Goal: Information Seeking & Learning: Learn about a topic

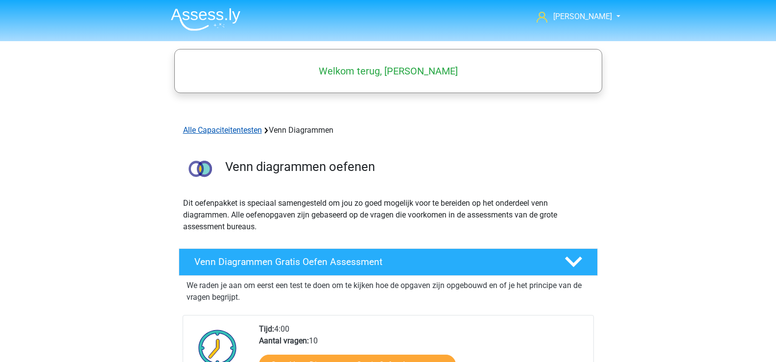
click at [239, 129] on link "Alle Capaciteitentesten" at bounding box center [222, 129] width 79 height 9
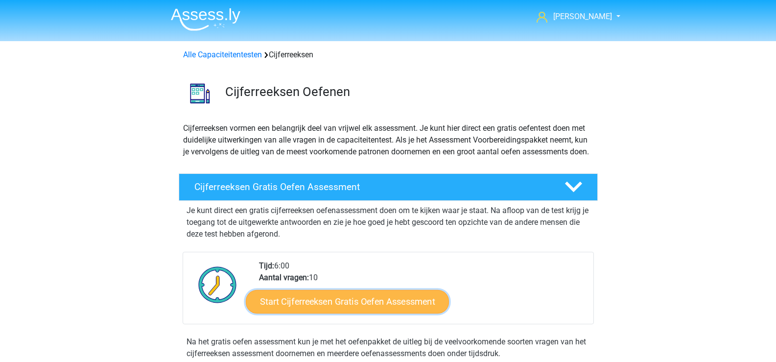
click at [343, 313] on link "Start Cijferreeksen Gratis Oefen Assessment" at bounding box center [347, 300] width 203 height 23
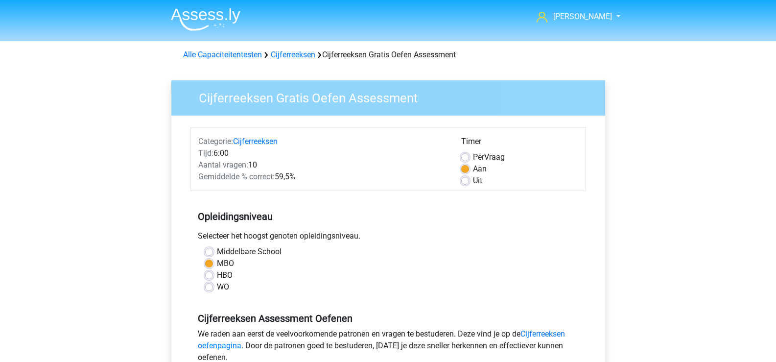
click at [217, 252] on label "Middelbare School" at bounding box center [249, 252] width 65 height 12
click at [209, 252] on input "Middelbare School" at bounding box center [209, 251] width 8 height 10
radio input "true"
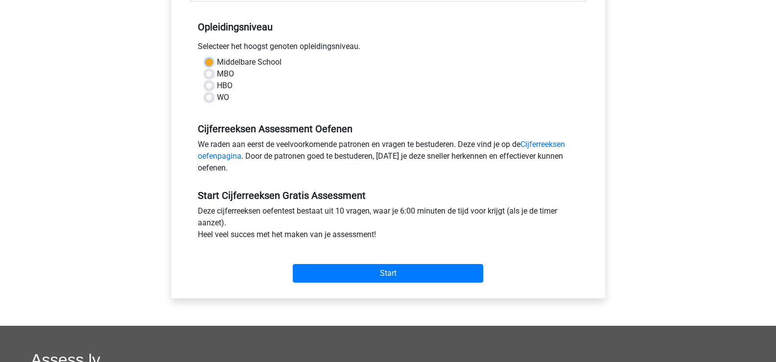
scroll to position [196, 0]
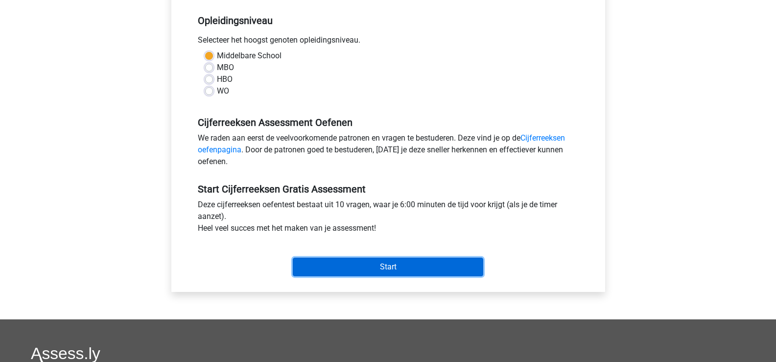
click at [385, 264] on input "Start" at bounding box center [388, 266] width 190 height 19
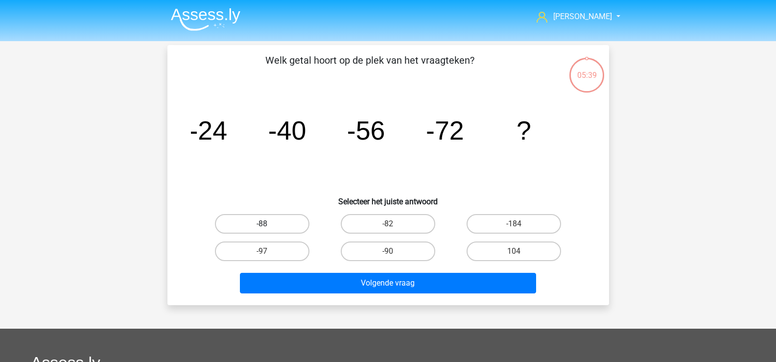
click at [270, 224] on label "-88" at bounding box center [262, 224] width 94 height 20
click at [268, 224] on input "-88" at bounding box center [265, 227] width 6 height 6
radio input "true"
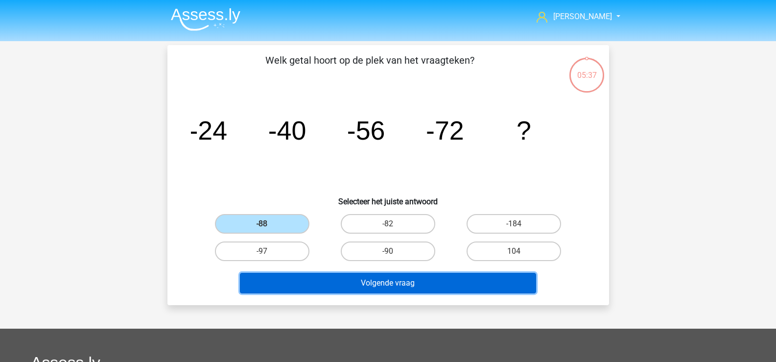
click at [388, 285] on button "Volgende vraag" at bounding box center [388, 283] width 296 height 21
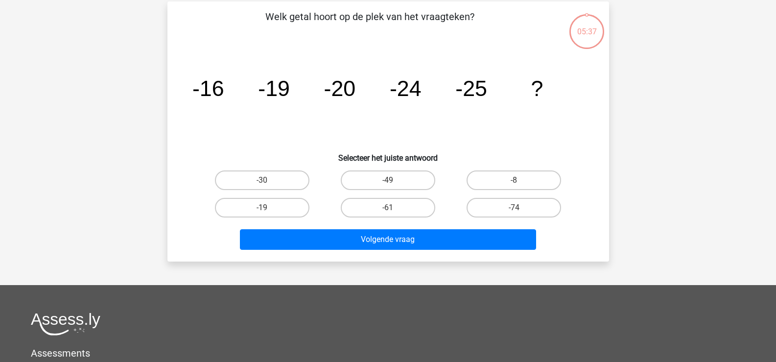
scroll to position [45, 0]
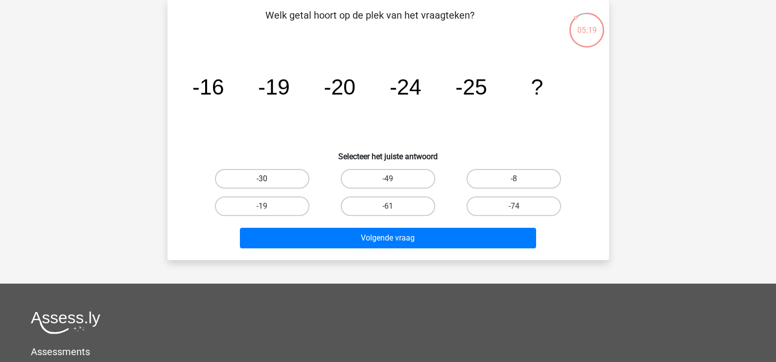
click at [269, 177] on label "-30" at bounding box center [262, 179] width 94 height 20
click at [268, 179] on input "-30" at bounding box center [265, 182] width 6 height 6
radio input "true"
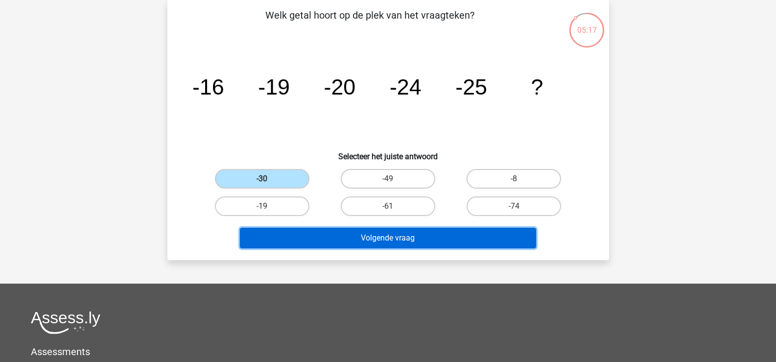
click at [376, 237] on button "Volgende vraag" at bounding box center [388, 238] width 296 height 21
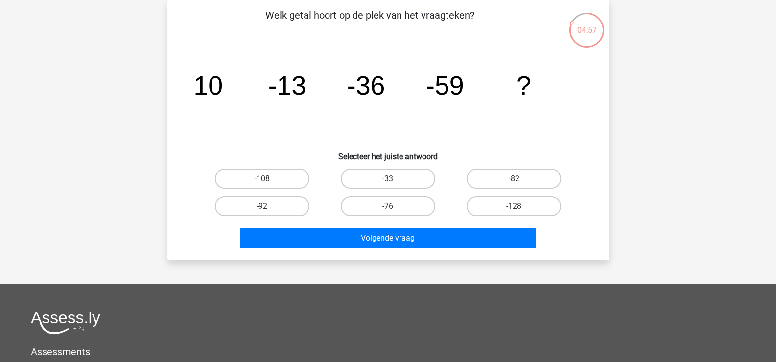
click at [490, 176] on label "-82" at bounding box center [514, 179] width 94 height 20
click at [514, 179] on input "-82" at bounding box center [517, 182] width 6 height 6
radio input "true"
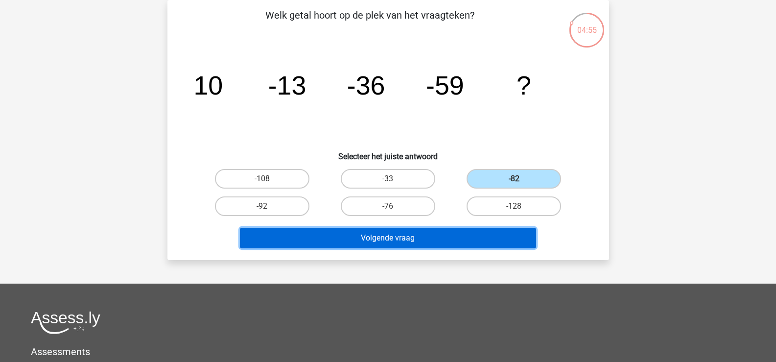
click at [410, 239] on button "Volgende vraag" at bounding box center [388, 238] width 296 height 21
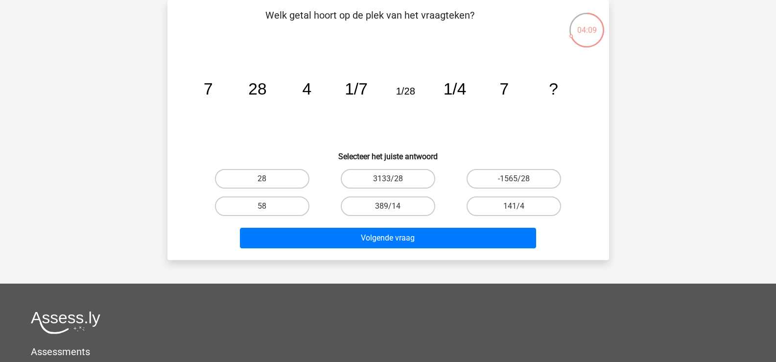
click at [265, 180] on input "28" at bounding box center [265, 182] width 6 height 6
radio input "true"
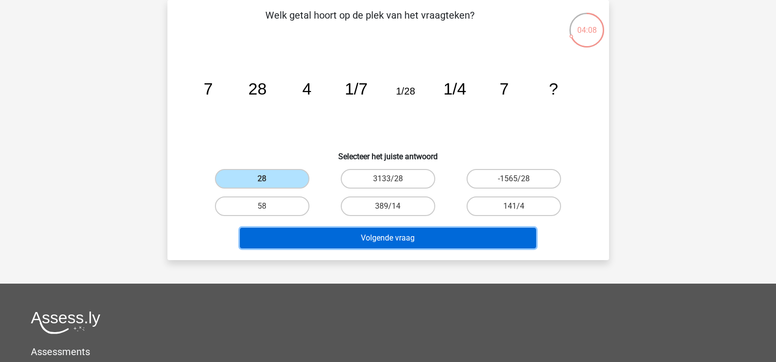
click at [362, 241] on button "Volgende vraag" at bounding box center [388, 238] width 296 height 21
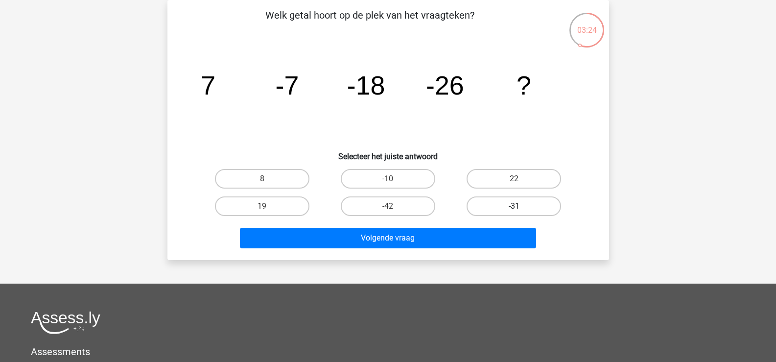
click at [524, 204] on label "-31" at bounding box center [514, 206] width 94 height 20
click at [520, 206] on input "-31" at bounding box center [517, 209] width 6 height 6
radio input "true"
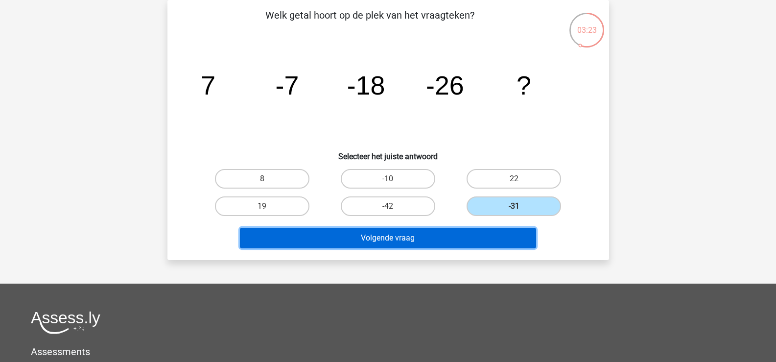
click at [422, 238] on button "Volgende vraag" at bounding box center [388, 238] width 296 height 21
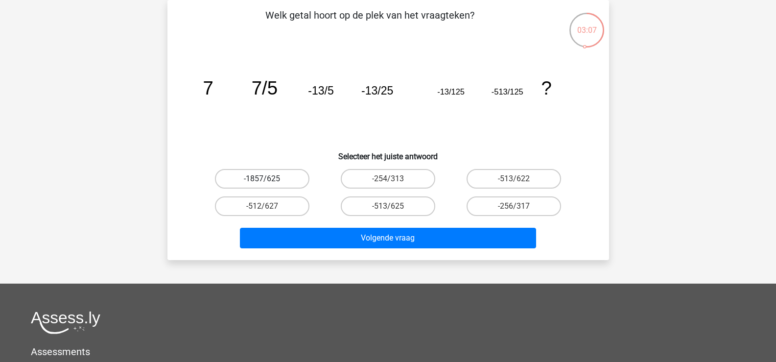
click at [269, 179] on label "-1857/625" at bounding box center [262, 179] width 94 height 20
click at [268, 179] on input "-1857/625" at bounding box center [265, 182] width 6 height 6
radio input "true"
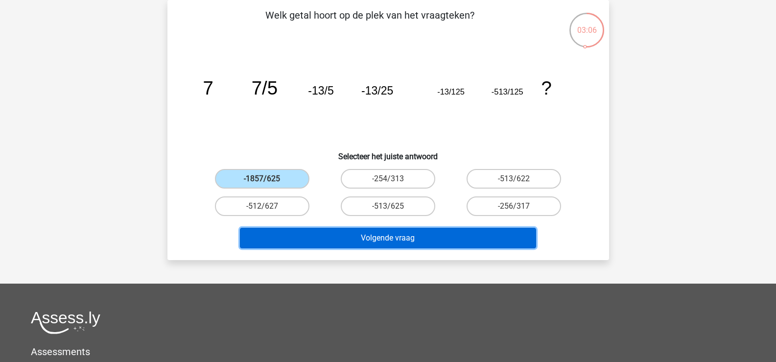
click at [357, 239] on button "Volgende vraag" at bounding box center [388, 238] width 296 height 21
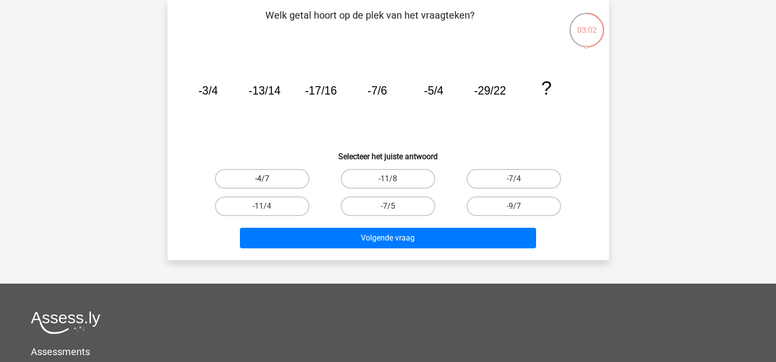
click at [266, 176] on label "-4/7" at bounding box center [262, 179] width 94 height 20
click at [266, 179] on input "-4/7" at bounding box center [265, 182] width 6 height 6
radio input "true"
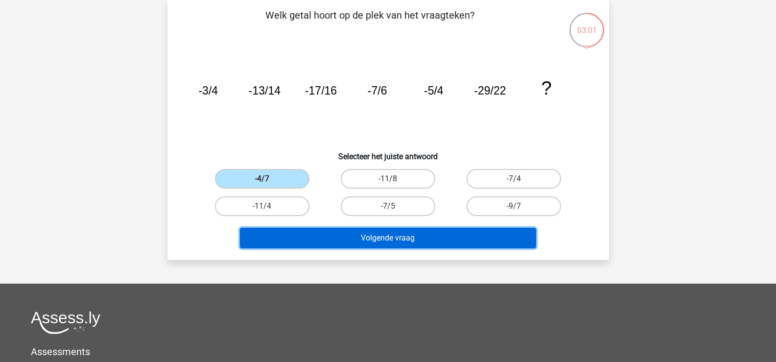
click at [400, 239] on button "Volgende vraag" at bounding box center [388, 238] width 296 height 21
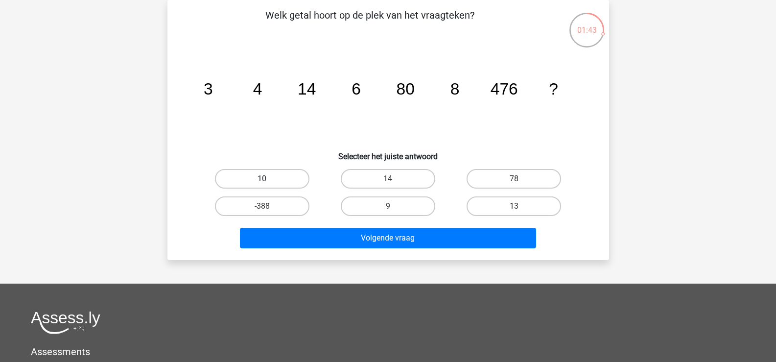
click at [300, 172] on label "10" at bounding box center [262, 179] width 94 height 20
click at [268, 179] on input "10" at bounding box center [265, 182] width 6 height 6
radio input "true"
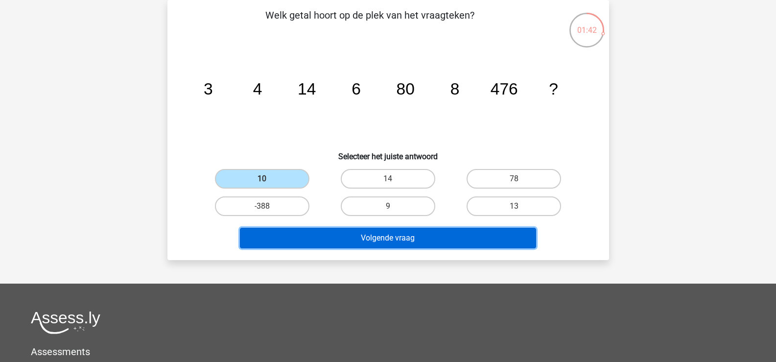
click at [395, 239] on button "Volgende vraag" at bounding box center [388, 238] width 296 height 21
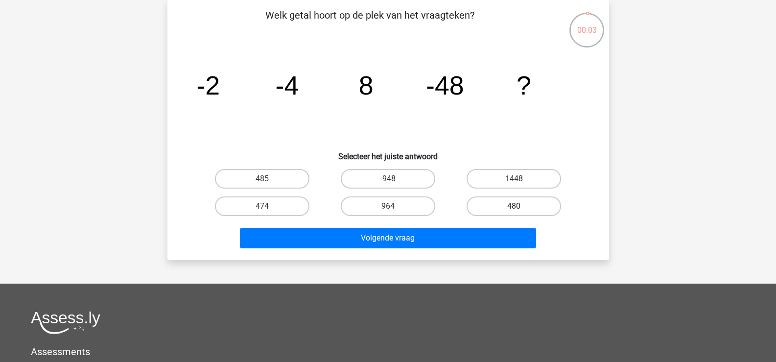
click at [481, 210] on label "480" at bounding box center [514, 206] width 94 height 20
click at [514, 210] on input "480" at bounding box center [517, 209] width 6 height 6
radio input "true"
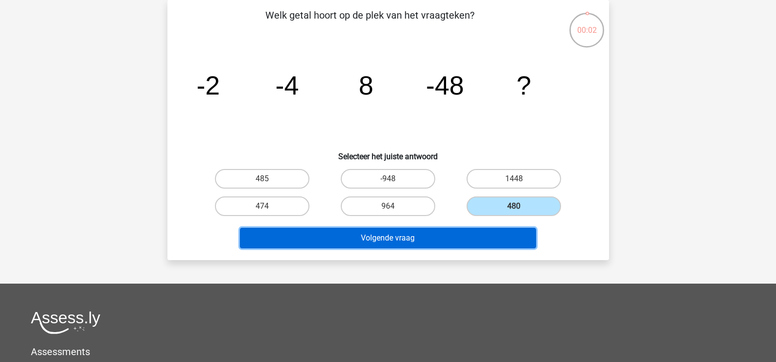
click at [434, 234] on button "Volgende vraag" at bounding box center [388, 238] width 296 height 21
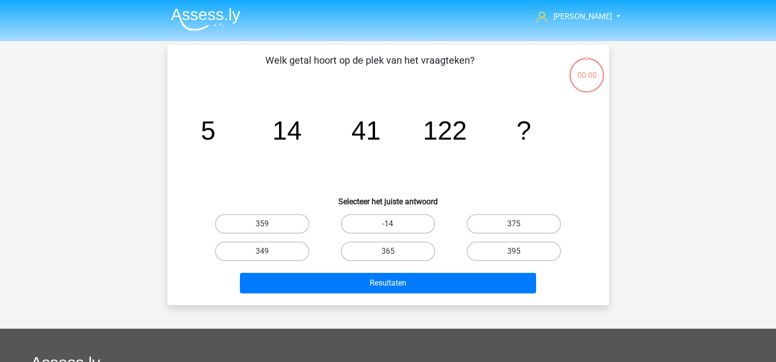
scroll to position [45, 0]
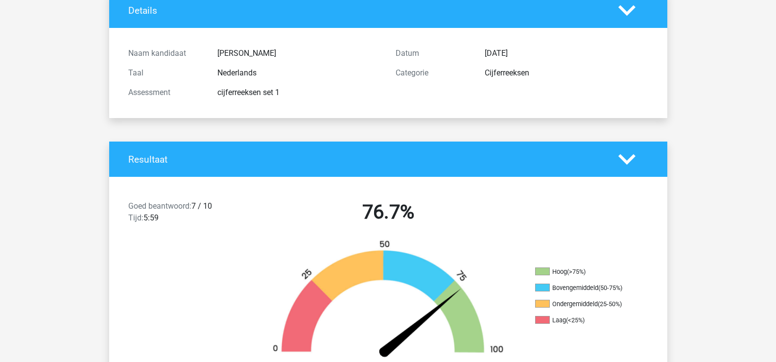
scroll to position [196, 0]
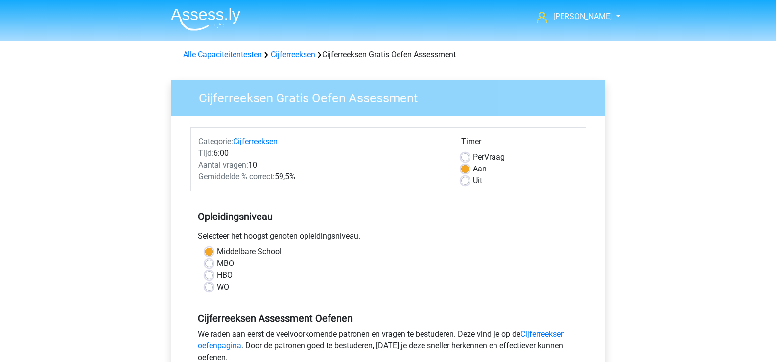
scroll to position [196, 0]
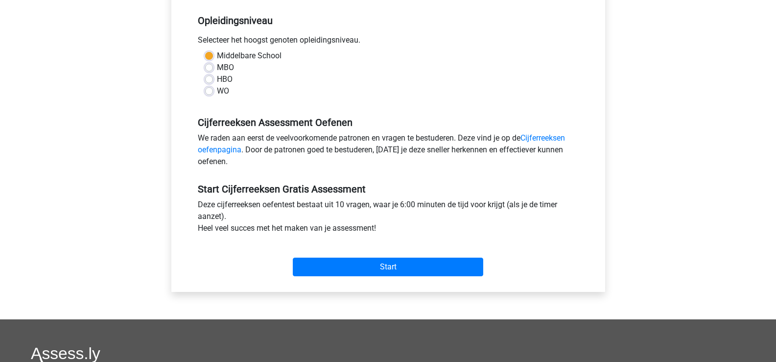
click at [217, 68] on label "MBO" at bounding box center [225, 68] width 17 height 12
click at [209, 68] on input "MBO" at bounding box center [209, 67] width 8 height 10
radio input "true"
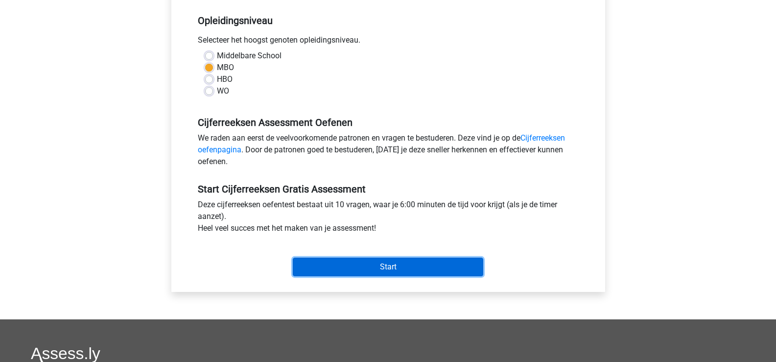
click at [370, 267] on input "Start" at bounding box center [388, 266] width 190 height 19
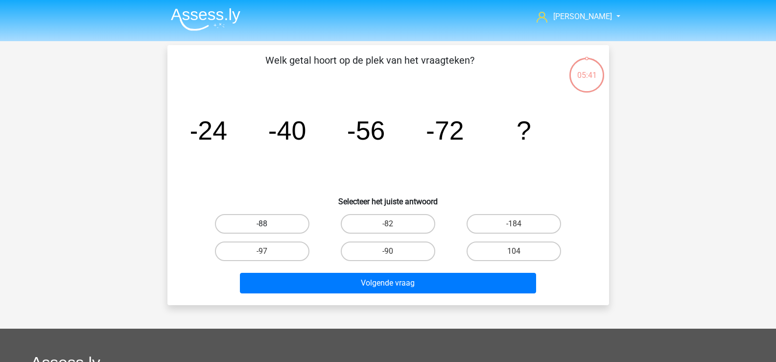
click at [275, 228] on label "-88" at bounding box center [262, 224] width 94 height 20
click at [268, 228] on input "-88" at bounding box center [265, 227] width 6 height 6
radio input "true"
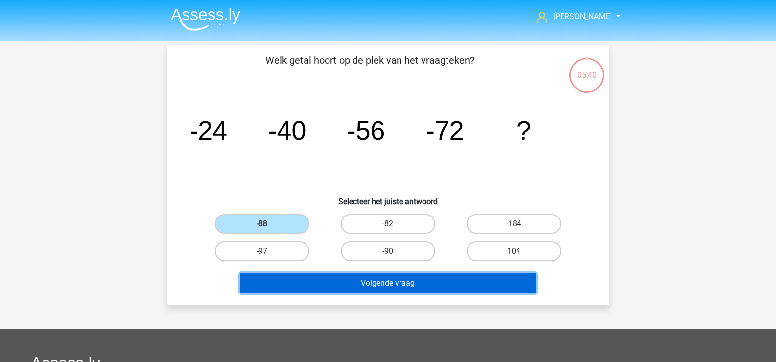
click at [362, 283] on button "Volgende vraag" at bounding box center [388, 283] width 296 height 21
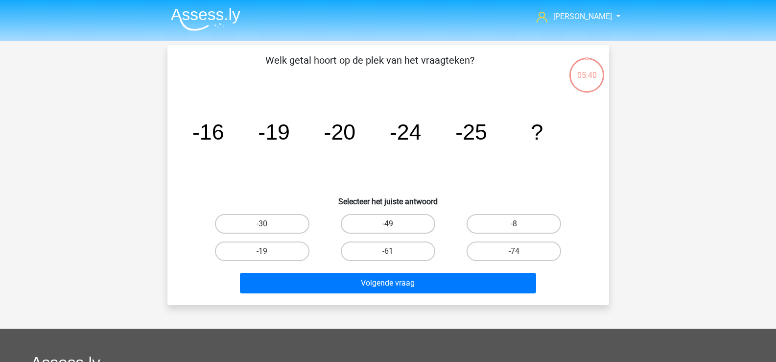
scroll to position [45, 0]
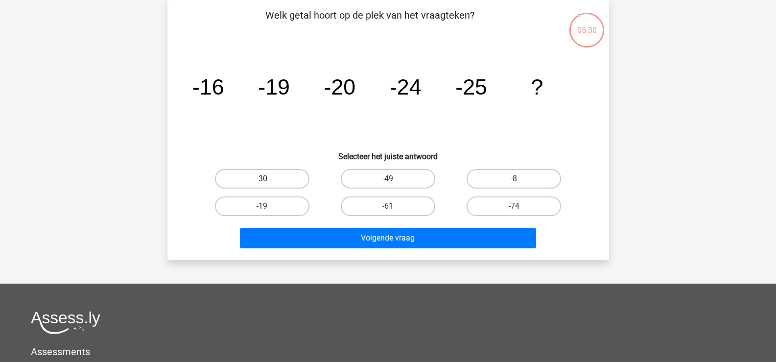
click at [260, 182] on label "-30" at bounding box center [262, 179] width 94 height 20
click at [262, 182] on input "-30" at bounding box center [265, 182] width 6 height 6
radio input "true"
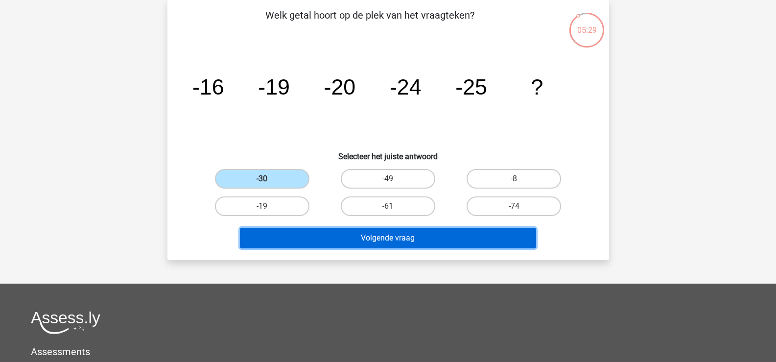
click at [366, 236] on button "Volgende vraag" at bounding box center [388, 238] width 296 height 21
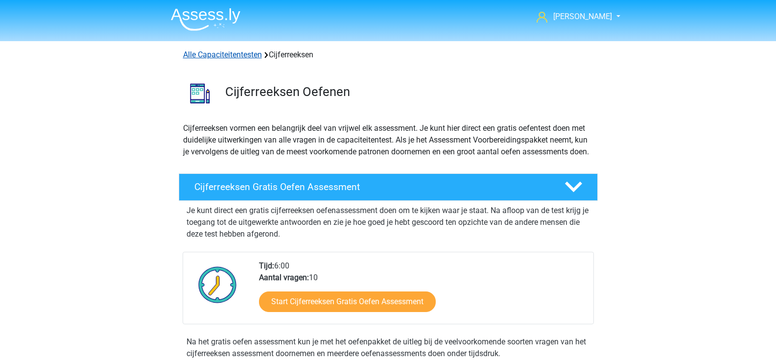
click at [218, 56] on link "Alle Capaciteitentesten" at bounding box center [222, 54] width 79 height 9
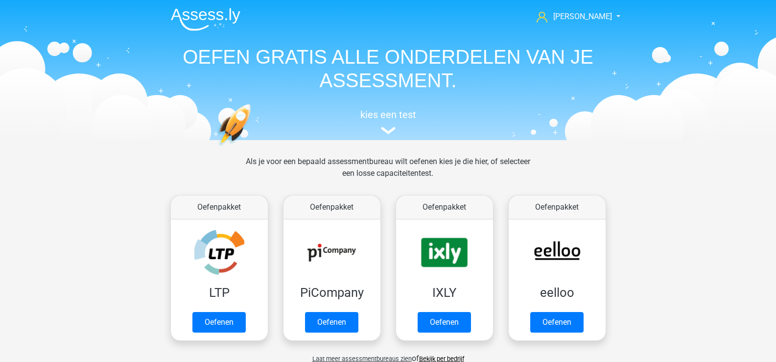
scroll to position [416, 0]
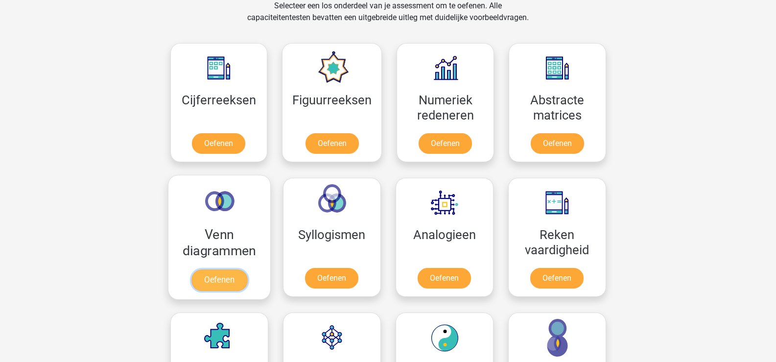
click at [223, 269] on link "Oefenen" at bounding box center [219, 280] width 56 height 22
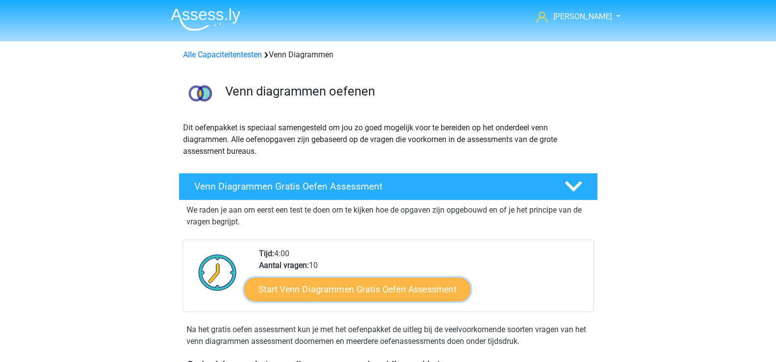
click at [328, 290] on link "Start Venn Diagrammen Gratis Oefen Assessment" at bounding box center [357, 289] width 226 height 23
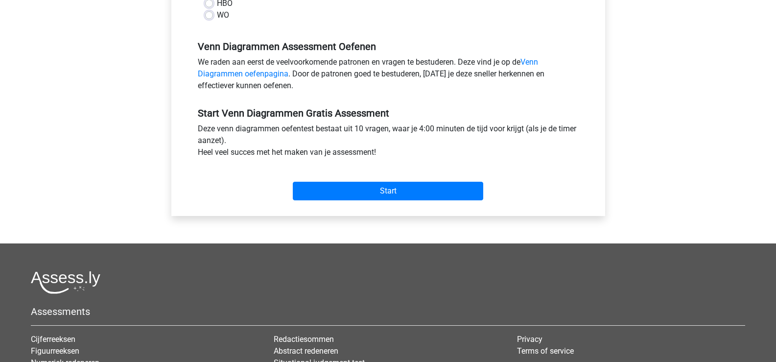
scroll to position [294, 0]
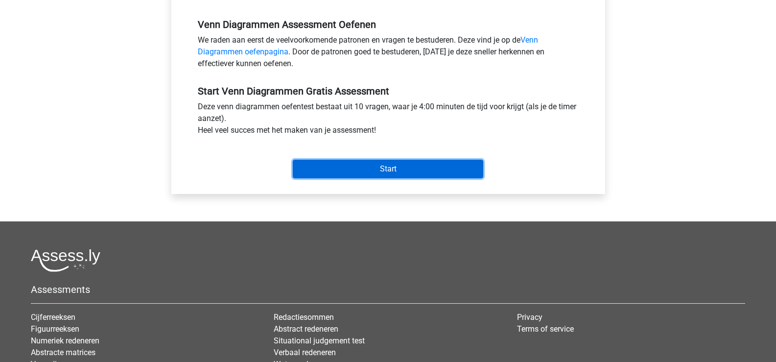
click at [361, 174] on input "Start" at bounding box center [388, 169] width 190 height 19
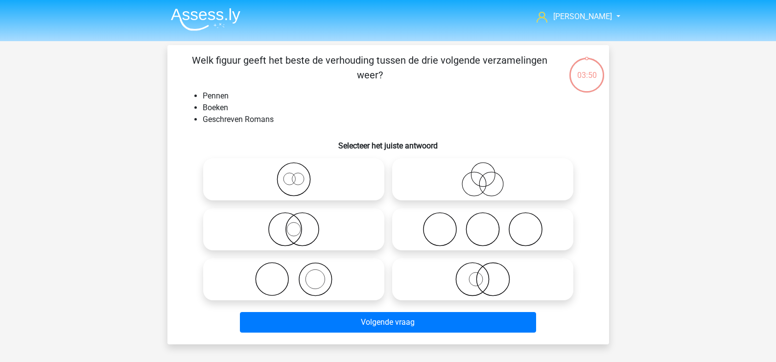
click at [283, 280] on icon at bounding box center [293, 279] width 173 height 34
click at [294, 274] on input "radio" at bounding box center [297, 271] width 6 height 6
radio input "true"
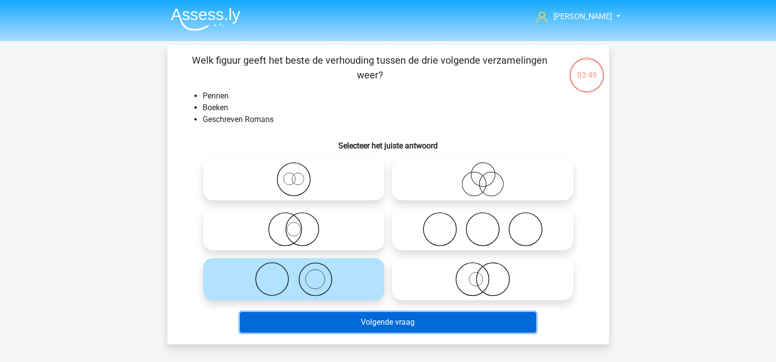
click at [345, 324] on button "Volgende vraag" at bounding box center [388, 322] width 296 height 21
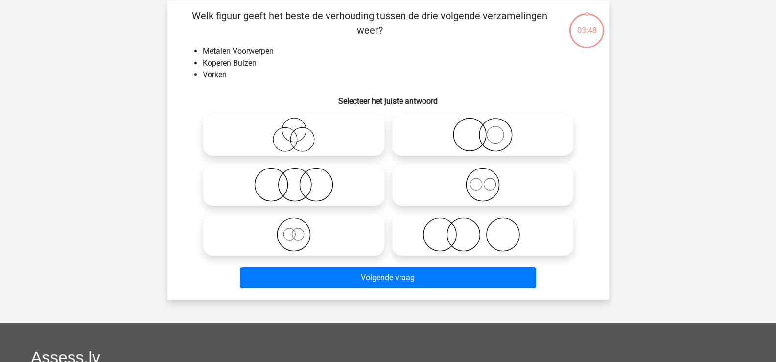
scroll to position [45, 0]
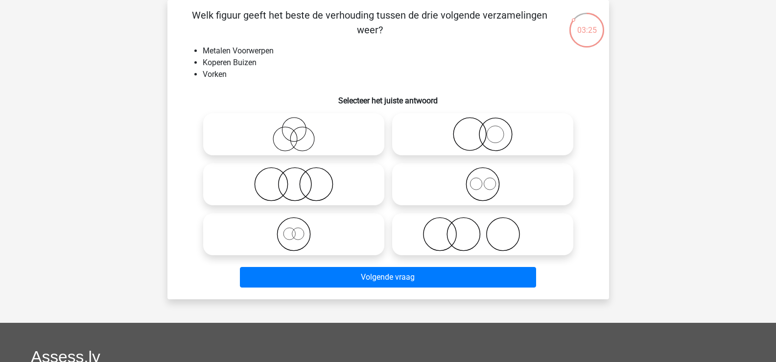
click at [299, 239] on icon at bounding box center [293, 234] width 173 height 34
click at [299, 229] on input "radio" at bounding box center [297, 226] width 6 height 6
radio input "true"
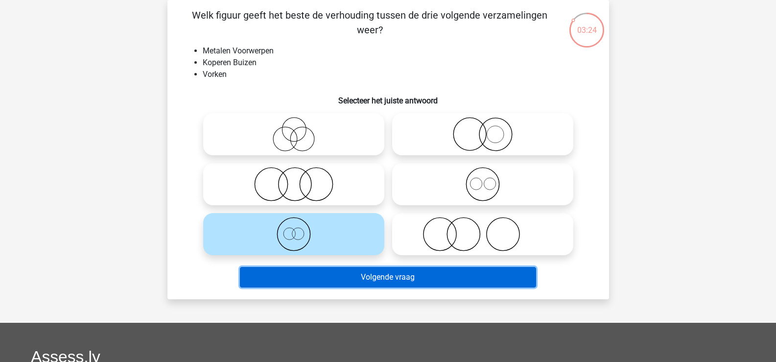
click at [354, 275] on button "Volgende vraag" at bounding box center [388, 277] width 296 height 21
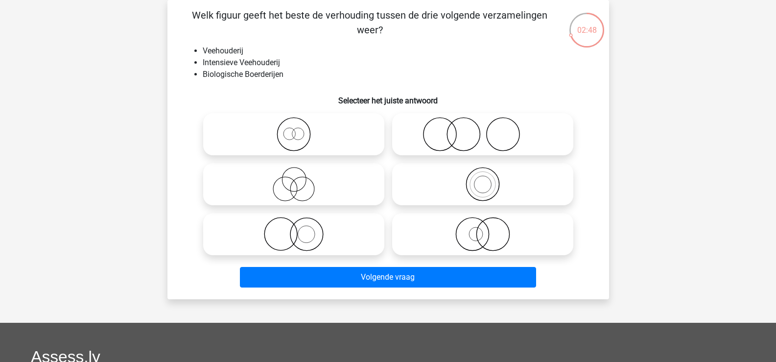
click at [308, 235] on icon at bounding box center [293, 234] width 173 height 34
click at [300, 229] on input "radio" at bounding box center [297, 226] width 6 height 6
radio input "true"
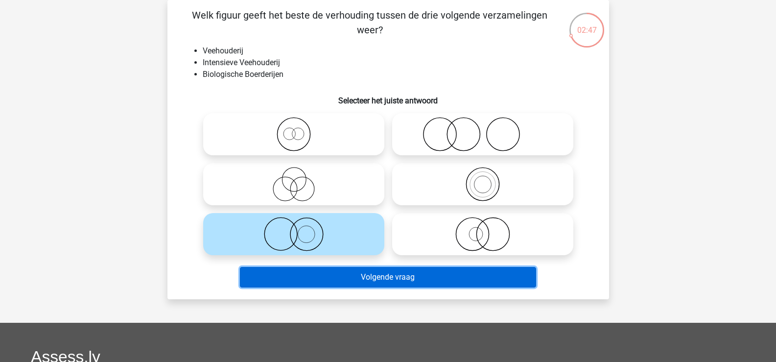
click at [409, 283] on button "Volgende vraag" at bounding box center [388, 277] width 296 height 21
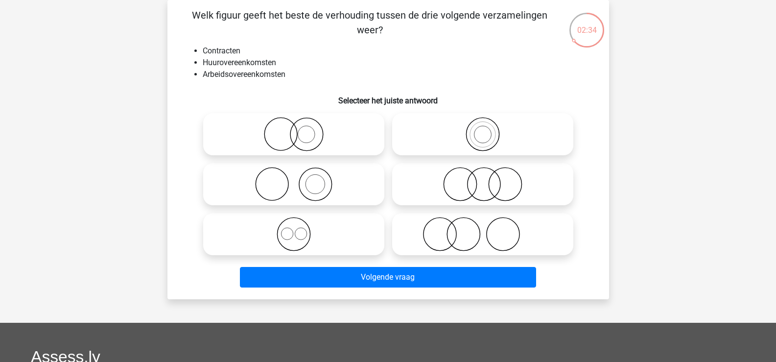
click at [301, 240] on icon at bounding box center [293, 234] width 173 height 34
click at [300, 229] on input "radio" at bounding box center [297, 226] width 6 height 6
radio input "true"
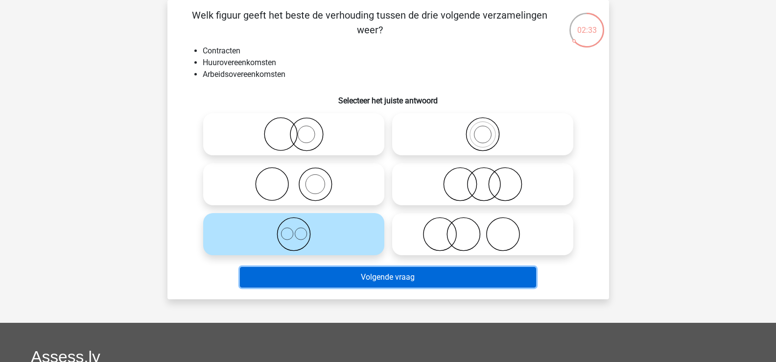
click at [366, 280] on button "Volgende vraag" at bounding box center [388, 277] width 296 height 21
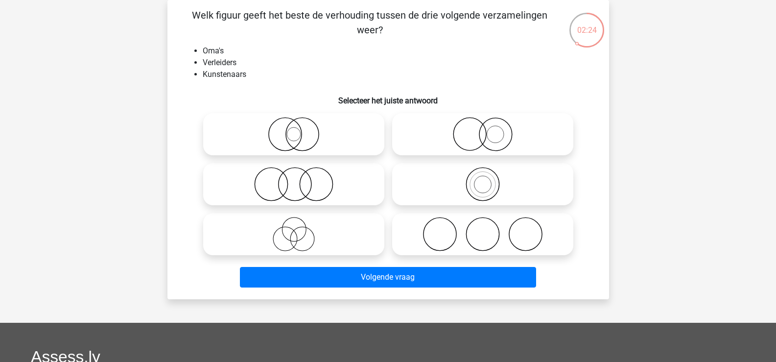
click at [296, 236] on icon at bounding box center [293, 234] width 173 height 34
click at [296, 229] on input "radio" at bounding box center [297, 226] width 6 height 6
radio input "true"
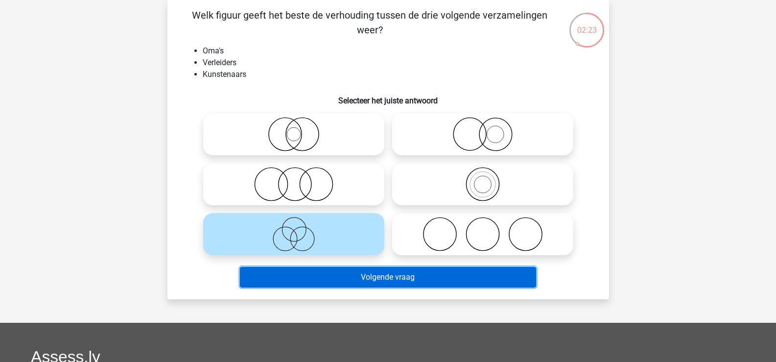
click at [360, 274] on button "Volgende vraag" at bounding box center [388, 277] width 296 height 21
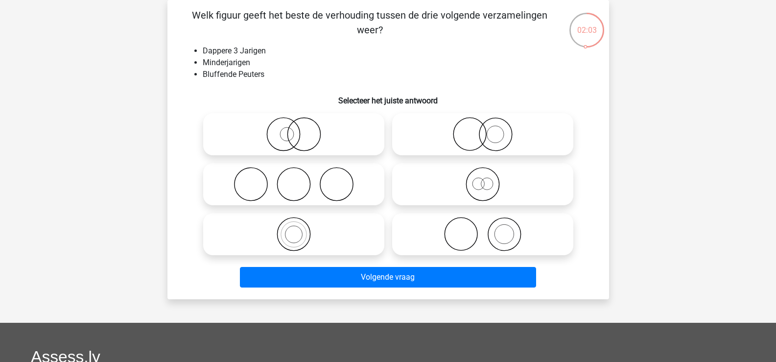
click at [300, 237] on icon at bounding box center [293, 234] width 173 height 34
click at [300, 229] on input "radio" at bounding box center [297, 226] width 6 height 6
radio input "true"
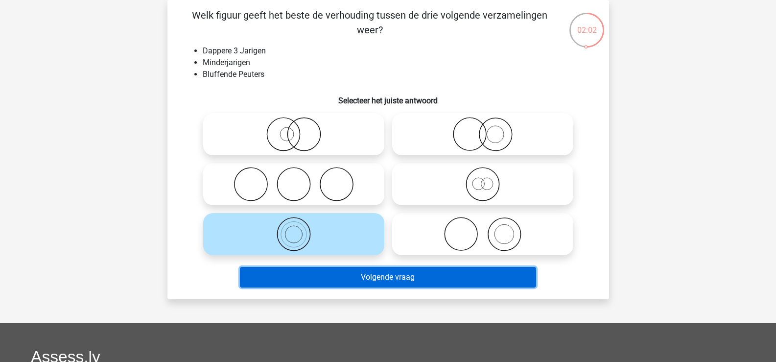
click at [380, 281] on button "Volgende vraag" at bounding box center [388, 277] width 296 height 21
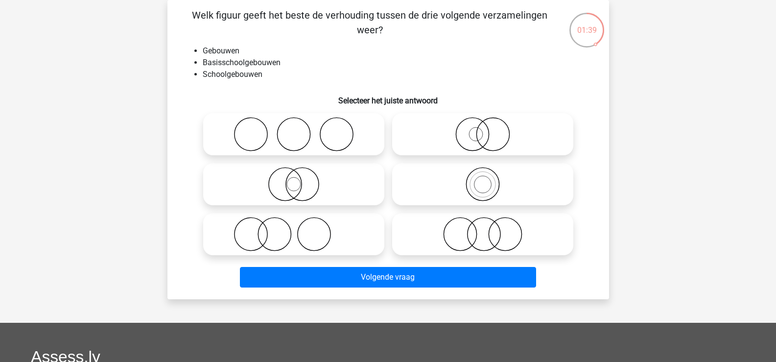
click at [296, 191] on icon at bounding box center [293, 184] width 173 height 34
click at [296, 179] on input "radio" at bounding box center [297, 176] width 6 height 6
radio input "true"
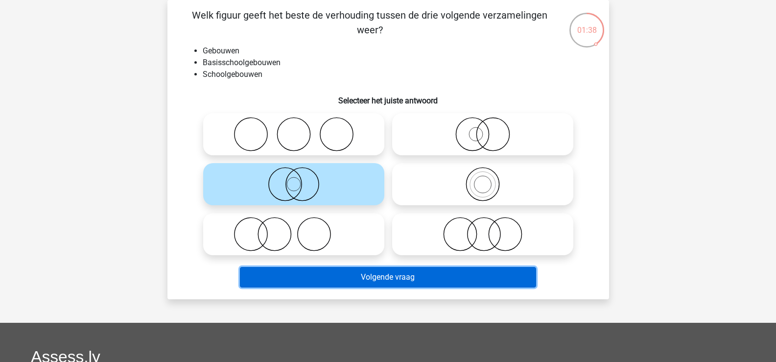
click at [360, 272] on button "Volgende vraag" at bounding box center [388, 277] width 296 height 21
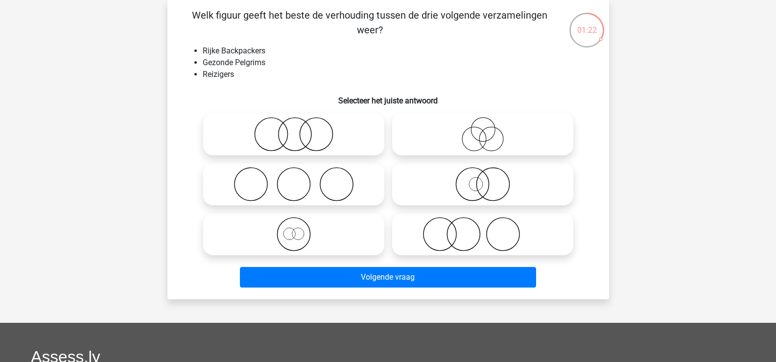
click at [287, 237] on icon at bounding box center [293, 234] width 173 height 34
click at [294, 229] on input "radio" at bounding box center [297, 226] width 6 height 6
radio input "true"
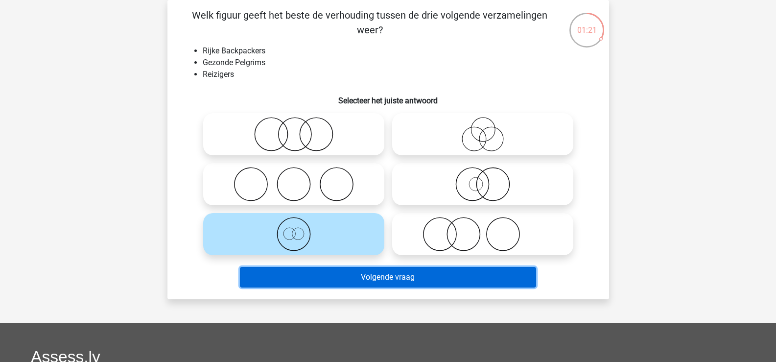
click at [334, 283] on button "Volgende vraag" at bounding box center [388, 277] width 296 height 21
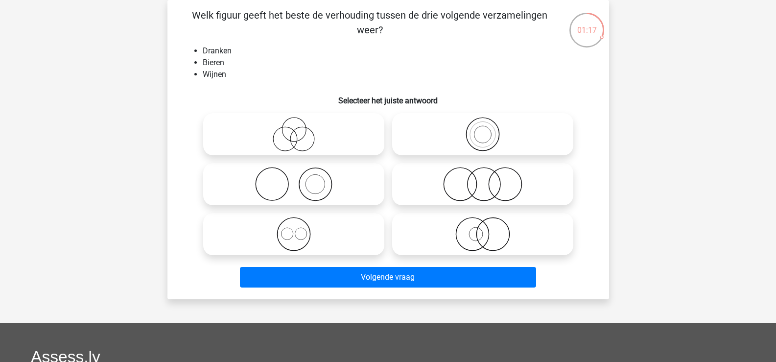
click at [290, 222] on icon at bounding box center [293, 234] width 173 height 34
click at [294, 223] on input "radio" at bounding box center [297, 226] width 6 height 6
radio input "true"
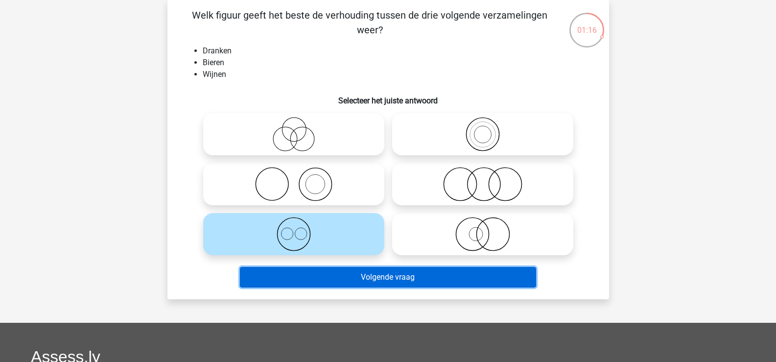
click at [339, 275] on button "Volgende vraag" at bounding box center [388, 277] width 296 height 21
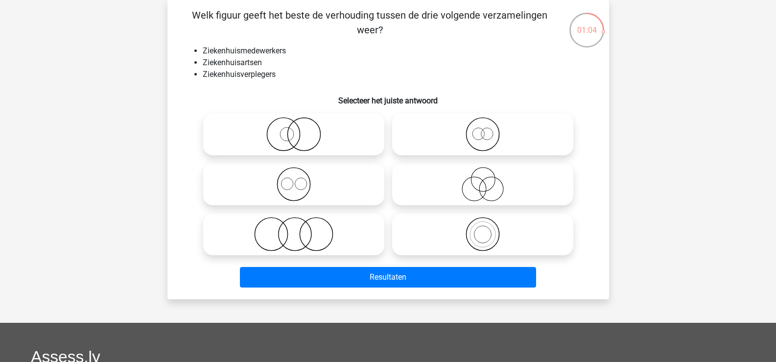
click at [298, 186] on icon at bounding box center [293, 184] width 173 height 34
click at [298, 179] on input "radio" at bounding box center [297, 176] width 6 height 6
radio input "true"
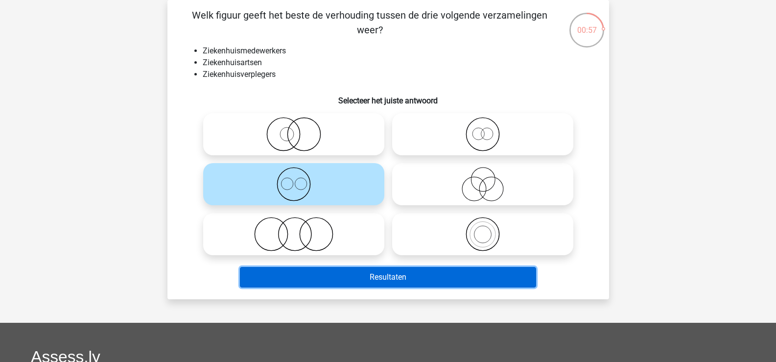
click at [366, 274] on button "Resultaten" at bounding box center [388, 277] width 296 height 21
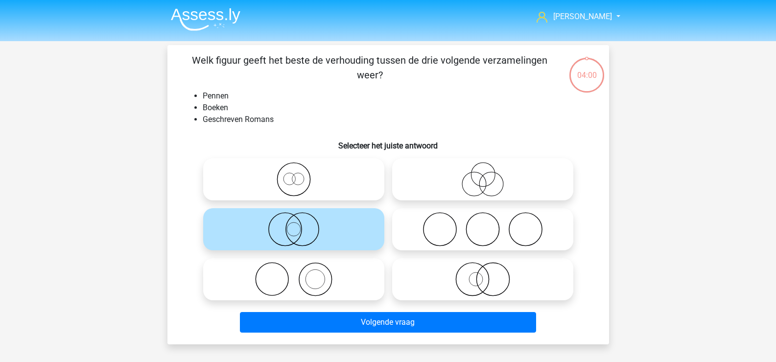
scroll to position [45, 0]
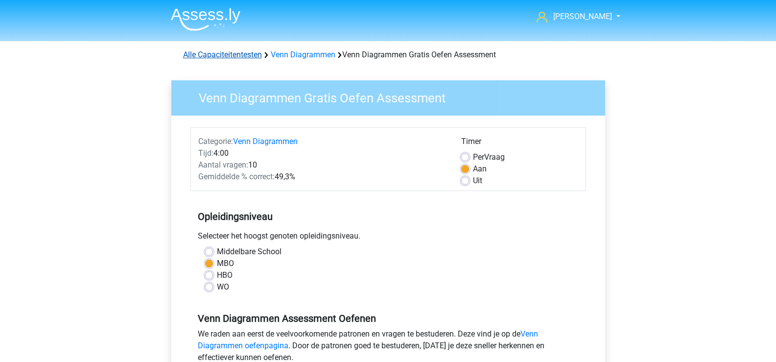
click at [207, 56] on link "Alle Capaciteitentesten" at bounding box center [222, 54] width 79 height 9
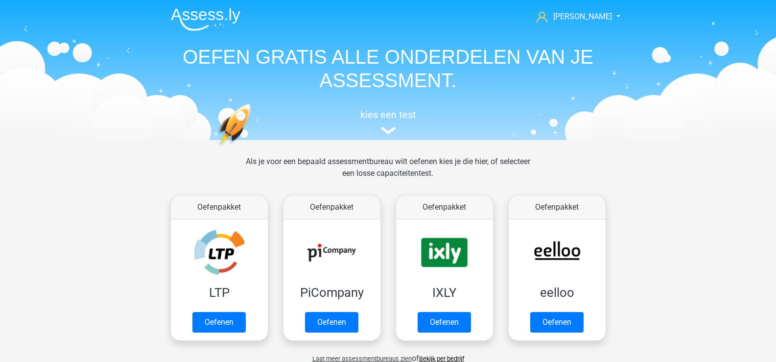
scroll to position [416, 0]
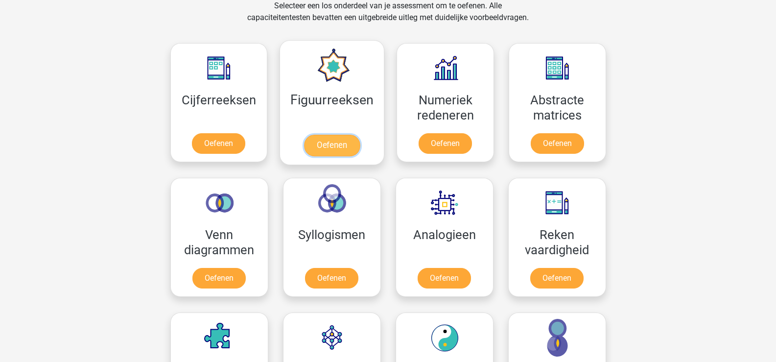
click at [336, 135] on link "Oefenen" at bounding box center [332, 146] width 56 height 22
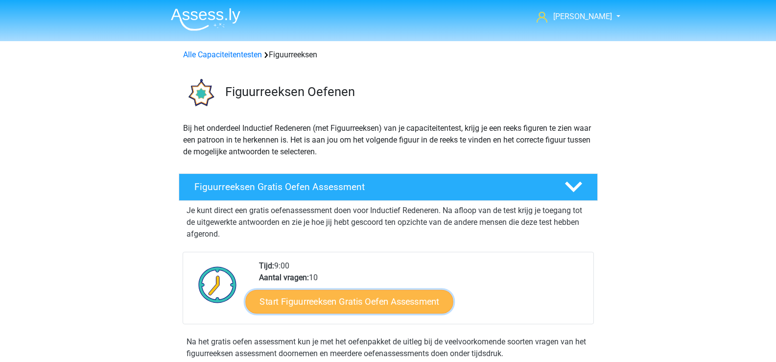
click at [356, 301] on link "Start Figuurreeksen Gratis Oefen Assessment" at bounding box center [349, 300] width 208 height 23
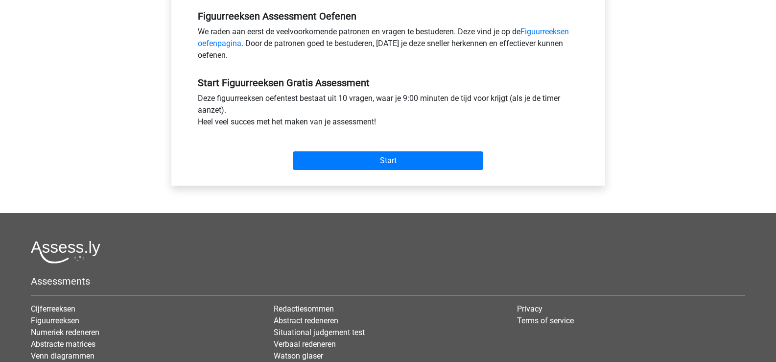
scroll to position [316, 0]
